Goal: Find specific page/section: Find specific page/section

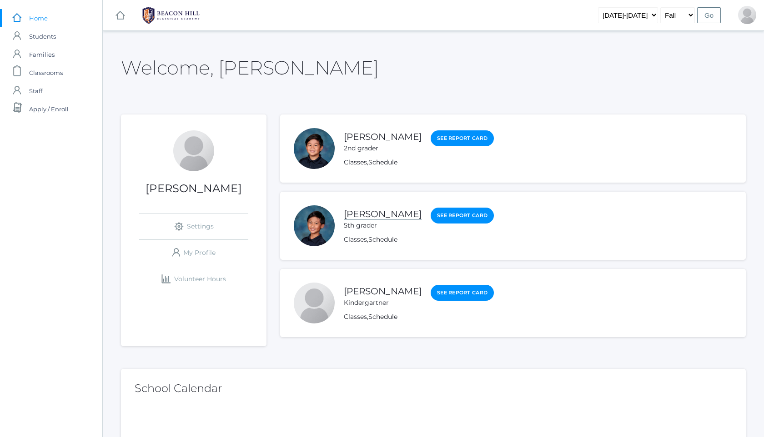
click at [382, 218] on link "[PERSON_NAME]" at bounding box center [383, 214] width 78 height 11
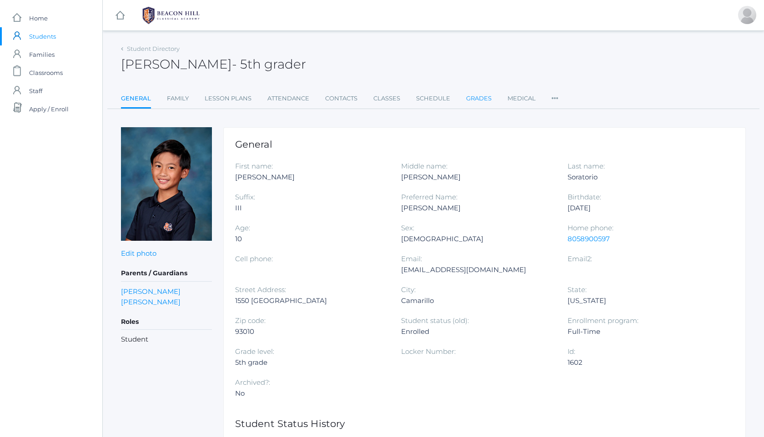
click at [476, 97] on link "Grades" at bounding box center [478, 99] width 25 height 18
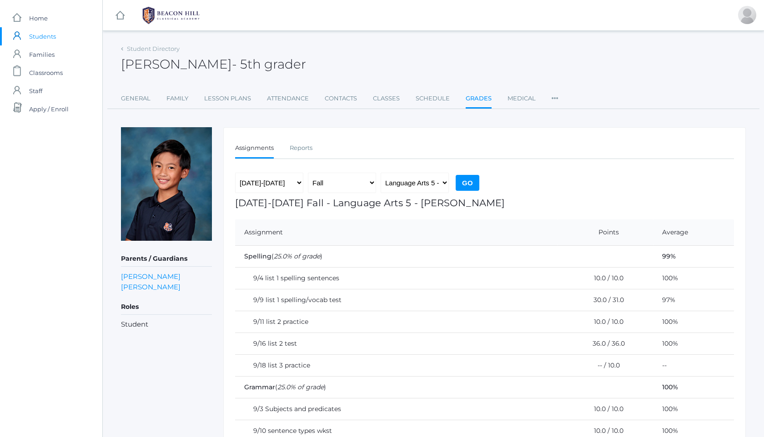
click at [162, 7] on img at bounding box center [171, 15] width 68 height 23
